Goal: Task Accomplishment & Management: Manage account settings

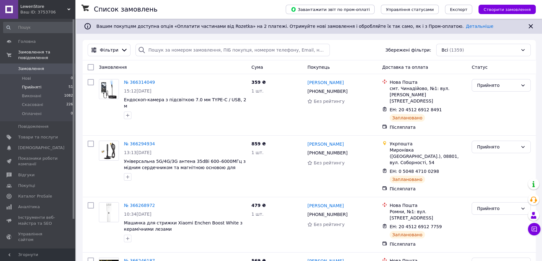
click at [35, 84] on span "Прийняті" at bounding box center [31, 87] width 19 height 6
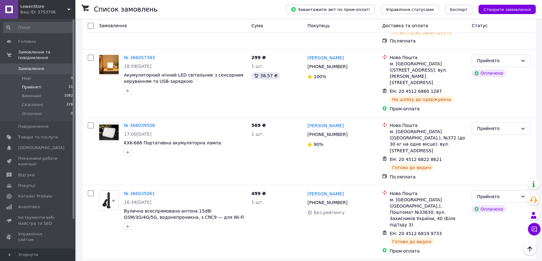
scroll to position [1337, 0]
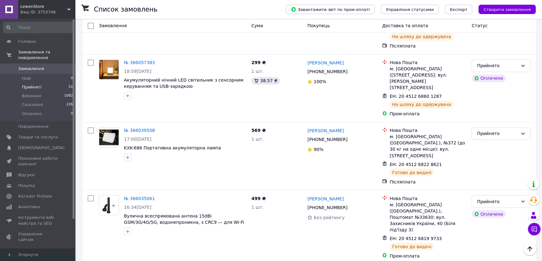
click at [490, 129] on li "Виконано" at bounding box center [501, 130] width 59 height 11
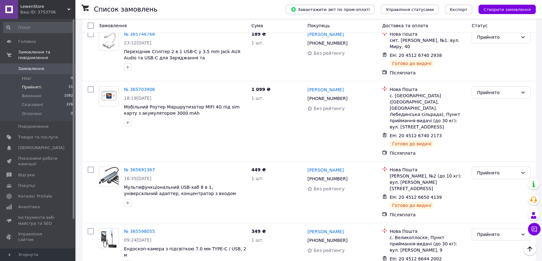
scroll to position [2803, 0]
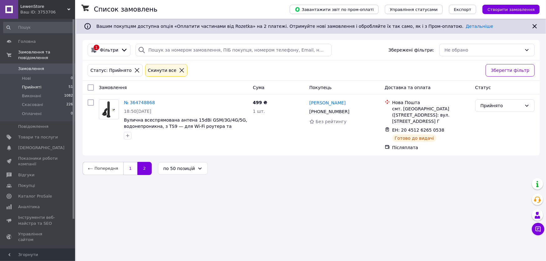
click at [125, 171] on link "1" at bounding box center [130, 168] width 14 height 13
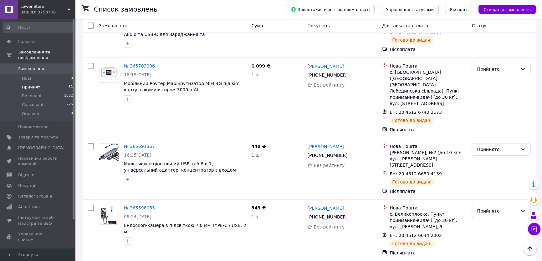
scroll to position [2803, 0]
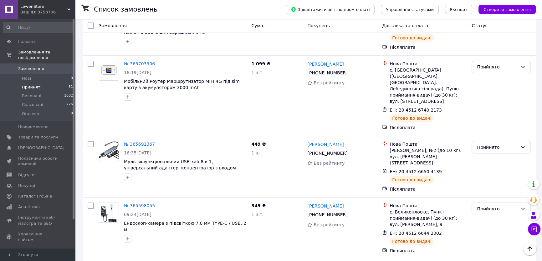
click at [25, 84] on span "Прийняті" at bounding box center [31, 87] width 19 height 6
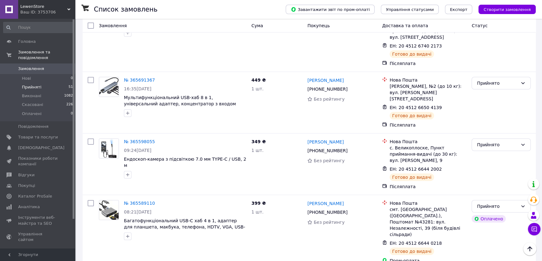
scroll to position [2809, 0]
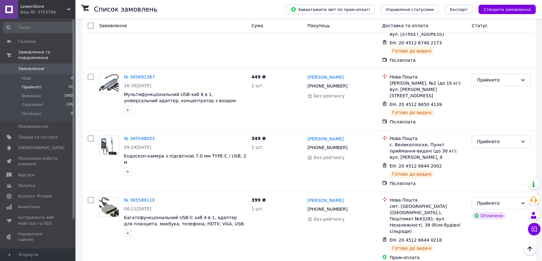
drag, startPoint x: 233, startPoint y: 246, endPoint x: 198, endPoint y: 243, distance: 35.5
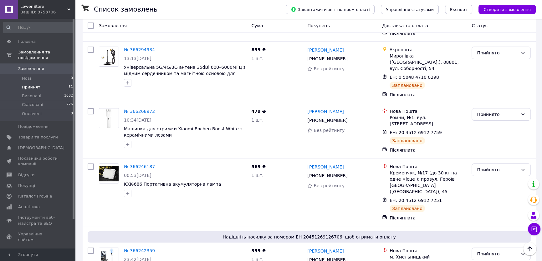
scroll to position [0, 0]
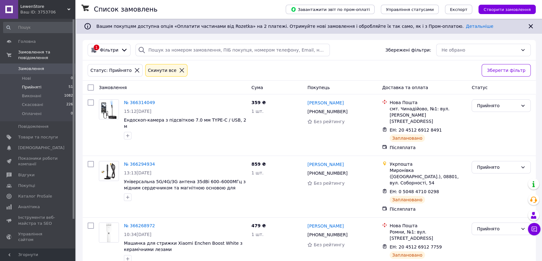
drag, startPoint x: 325, startPoint y: 59, endPoint x: 285, endPoint y: 62, distance: 40.2
click at [285, 62] on div "Статус: Прийнято Cкинути все Зберегти фільтр" at bounding box center [309, 70] width 453 height 20
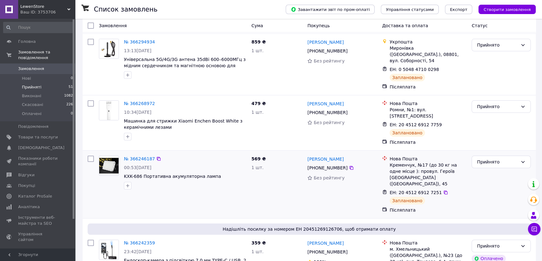
scroll to position [142, 0]
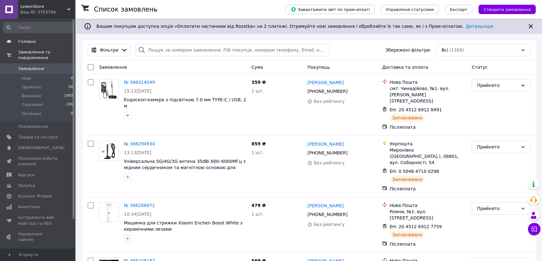
click at [39, 43] on span "Головна" at bounding box center [38, 42] width 40 height 6
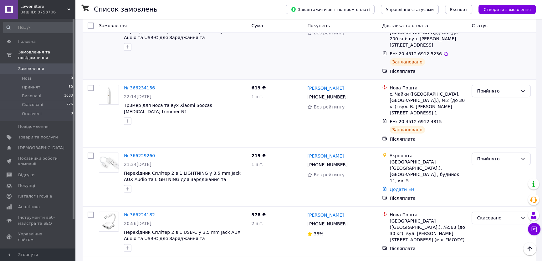
scroll to position [455, 0]
click at [57, 83] on li "Прийняті 50" at bounding box center [38, 87] width 77 height 9
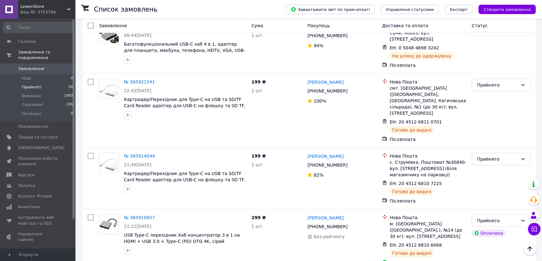
scroll to position [1849, 0]
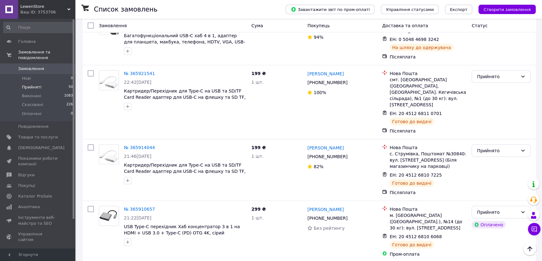
click at [494, 147] on li "Виконано" at bounding box center [501, 147] width 59 height 11
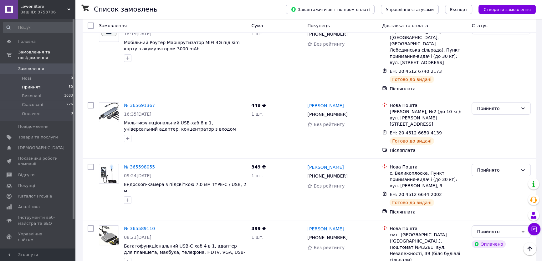
scroll to position [2788, 0]
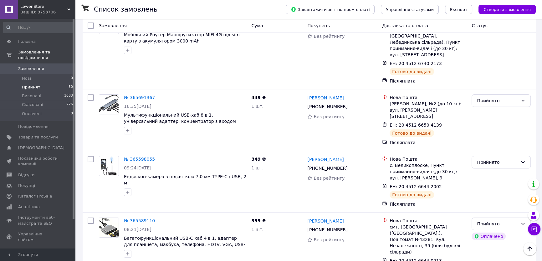
click at [486, 132] on li "Скасовано" at bounding box center [501, 132] width 59 height 11
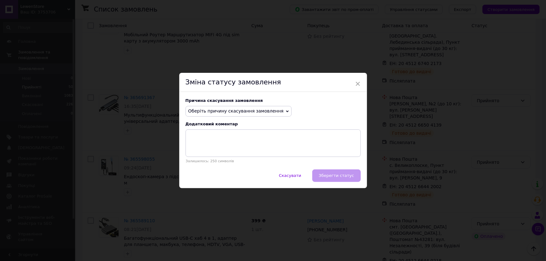
click at [270, 110] on span "Оберіть причину скасування замовлення" at bounding box center [235, 111] width 95 height 5
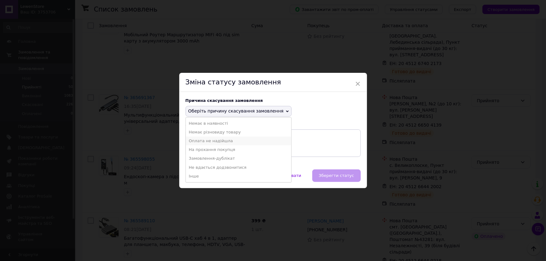
click at [214, 140] on li "Оплата не надійшла" at bounding box center [239, 141] width 106 height 9
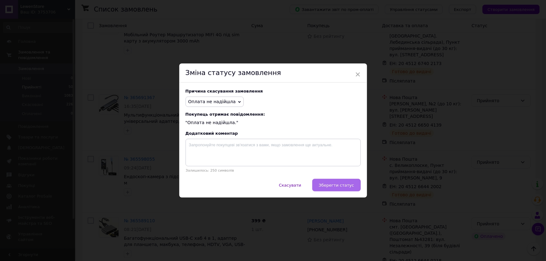
click at [330, 184] on span "Зберегти статус" at bounding box center [336, 185] width 35 height 5
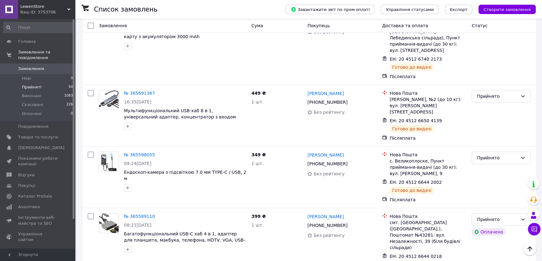
scroll to position [2809, 0]
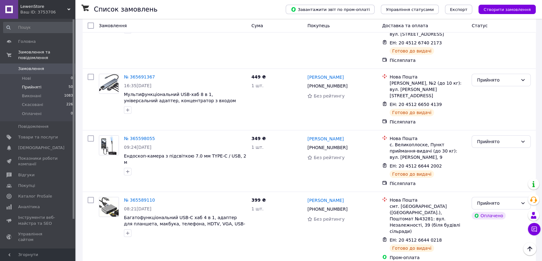
drag, startPoint x: 236, startPoint y: 217, endPoint x: 217, endPoint y: 224, distance: 20.7
drag, startPoint x: 217, startPoint y: 222, endPoint x: 205, endPoint y: 224, distance: 12.2
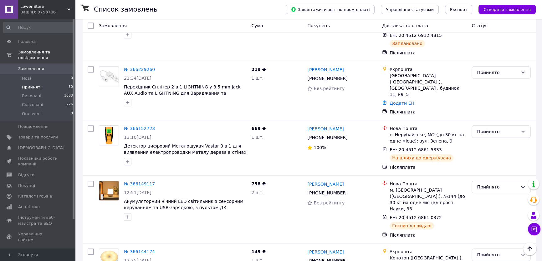
scroll to position [391, 0]
